Goal: Find specific page/section: Locate a particular part of the current website

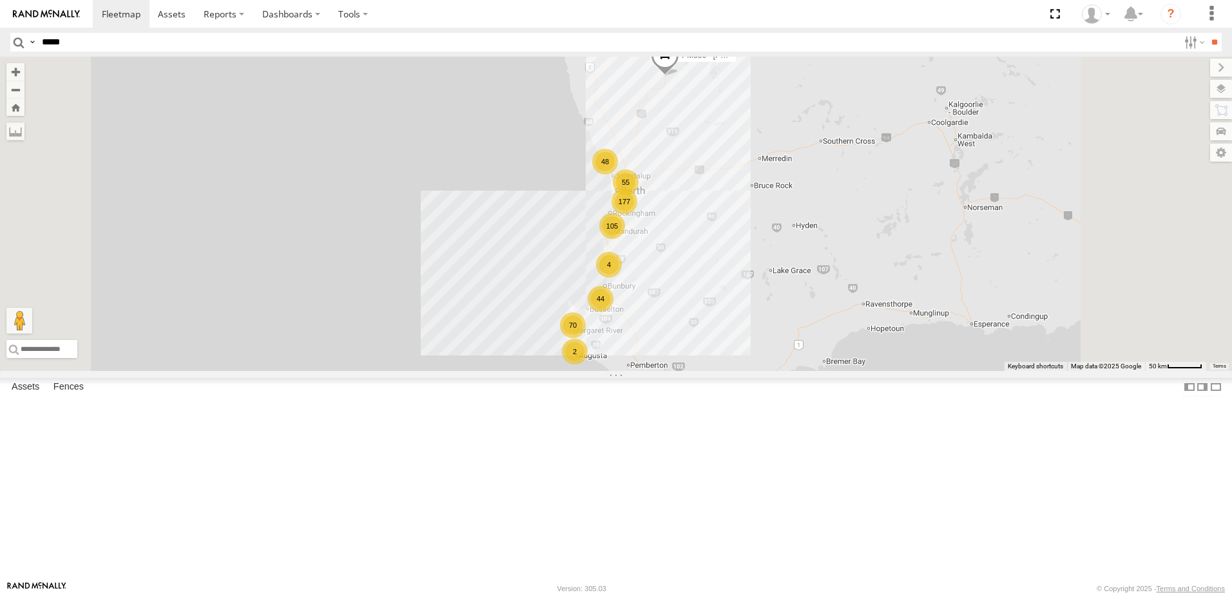
type input "*****"
click at [1207, 33] on input "**" at bounding box center [1214, 42] width 15 height 19
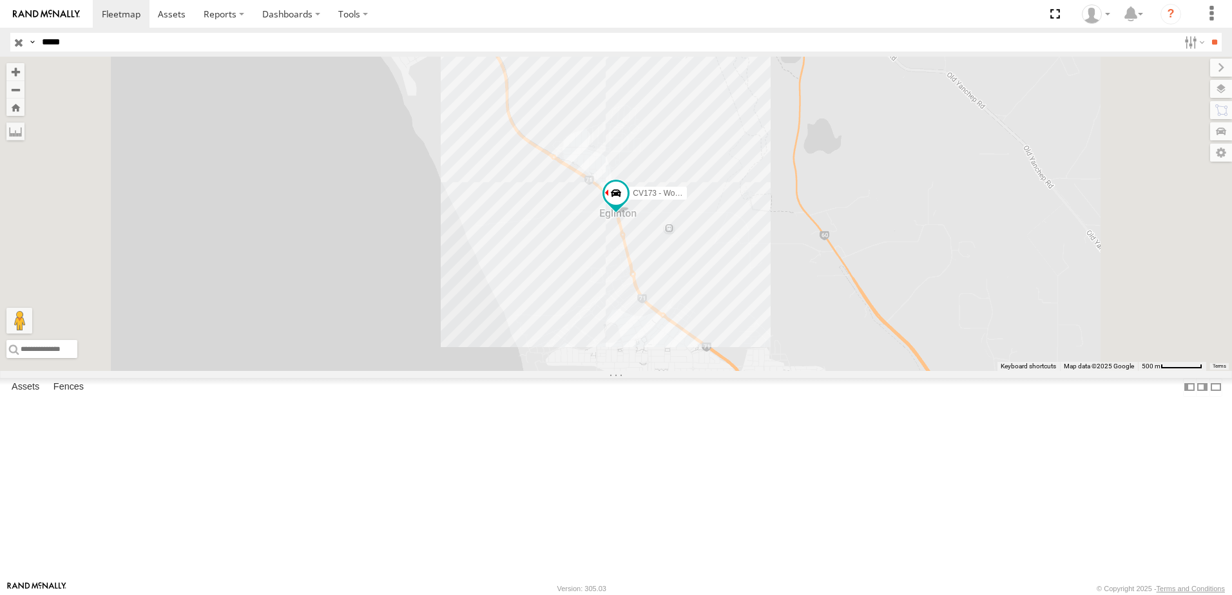
click at [0, 0] on div "CV173 - Workshop" at bounding box center [0, 0] width 0 height 0
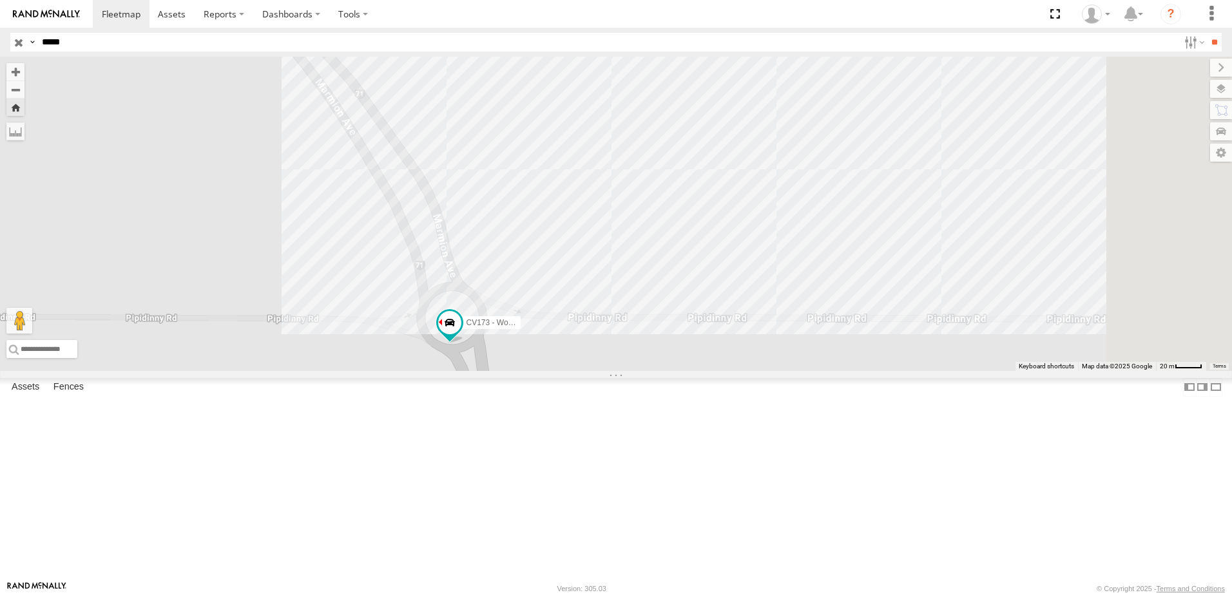
drag, startPoint x: 879, startPoint y: 230, endPoint x: 678, endPoint y: 369, distance: 244.1
click at [678, 369] on div "CV173 - Workshop" at bounding box center [616, 214] width 1232 height 314
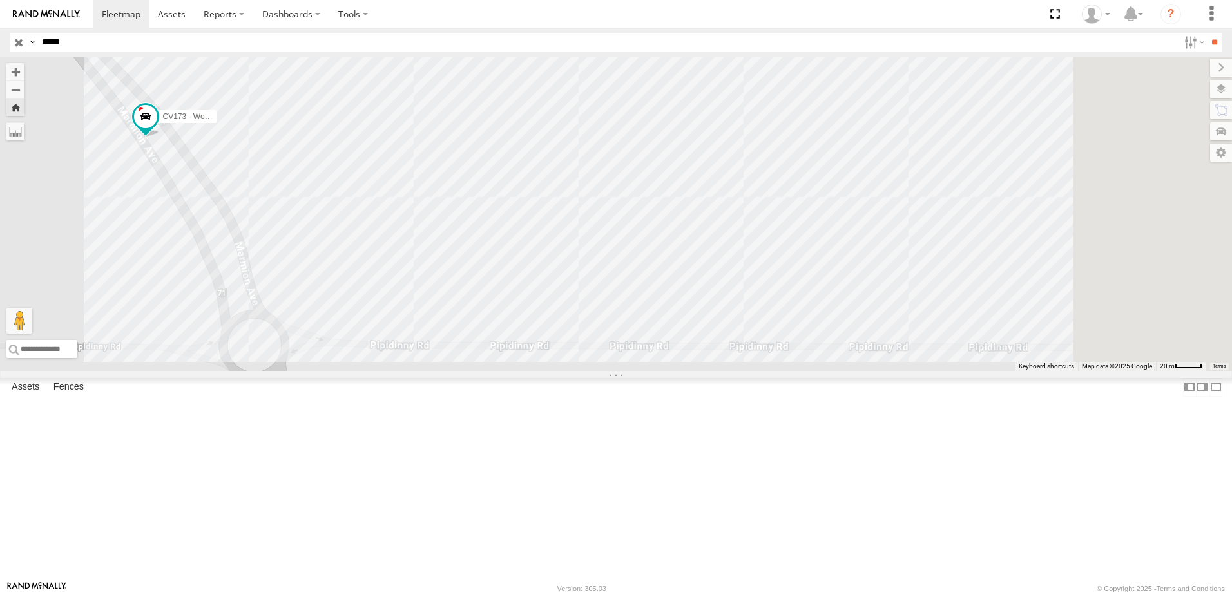
drag, startPoint x: 862, startPoint y: 430, endPoint x: 684, endPoint y: 442, distance: 178.3
click at [681, 371] on div "CV173 - Workshop" at bounding box center [616, 214] width 1232 height 314
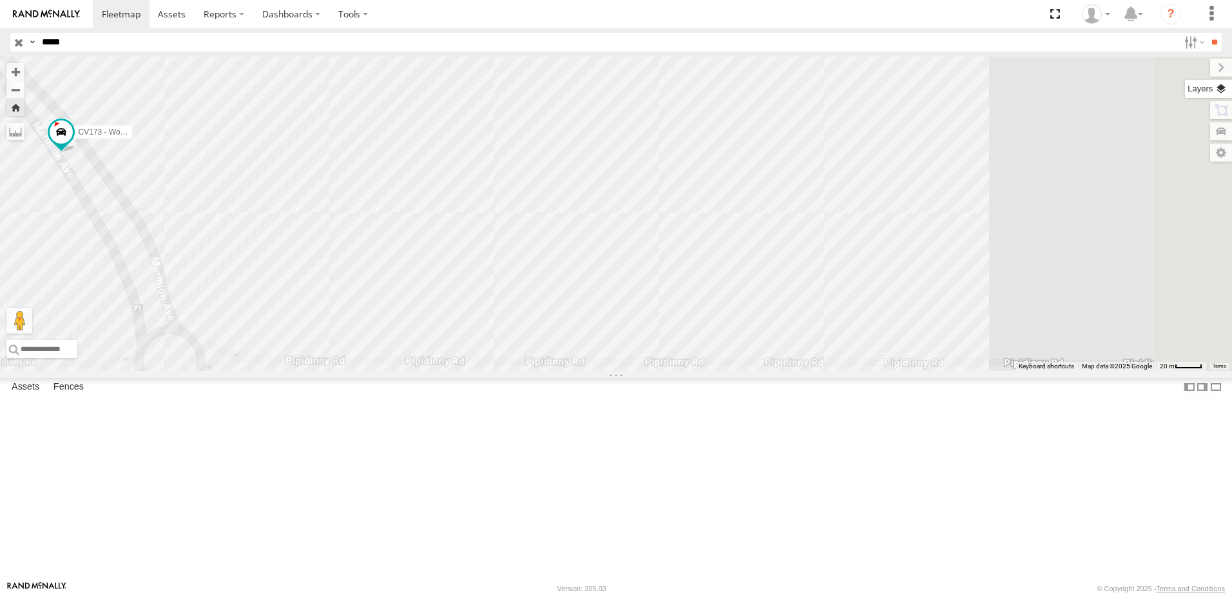
click at [1227, 90] on label at bounding box center [1208, 89] width 47 height 18
click at [0, 0] on span "Basemaps" at bounding box center [0, 0] width 0 height 0
click at [0, 0] on div "Satellite + Roadmap" at bounding box center [0, 0] width 0 height 0
click at [0, 0] on span "Satellite + Roadmap" at bounding box center [0, 0] width 0 height 0
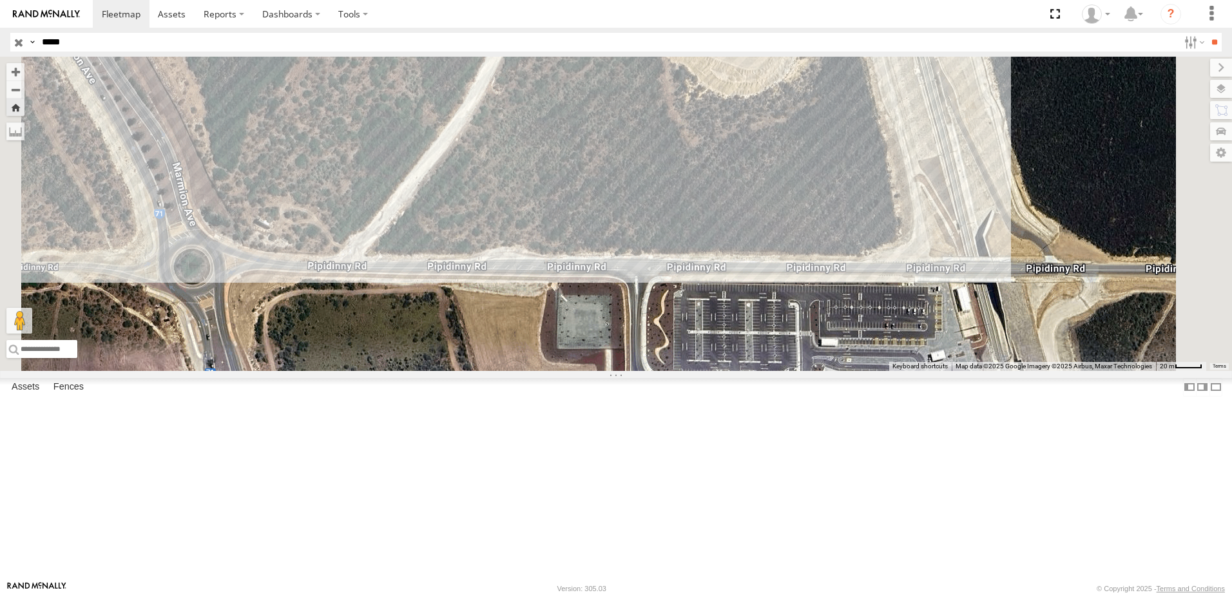
drag, startPoint x: 649, startPoint y: 399, endPoint x: 673, endPoint y: 303, distance: 99.4
click at [673, 303] on div "CV173 - Workshop" at bounding box center [616, 214] width 1232 height 314
